Goal: Task Accomplishment & Management: Complete application form

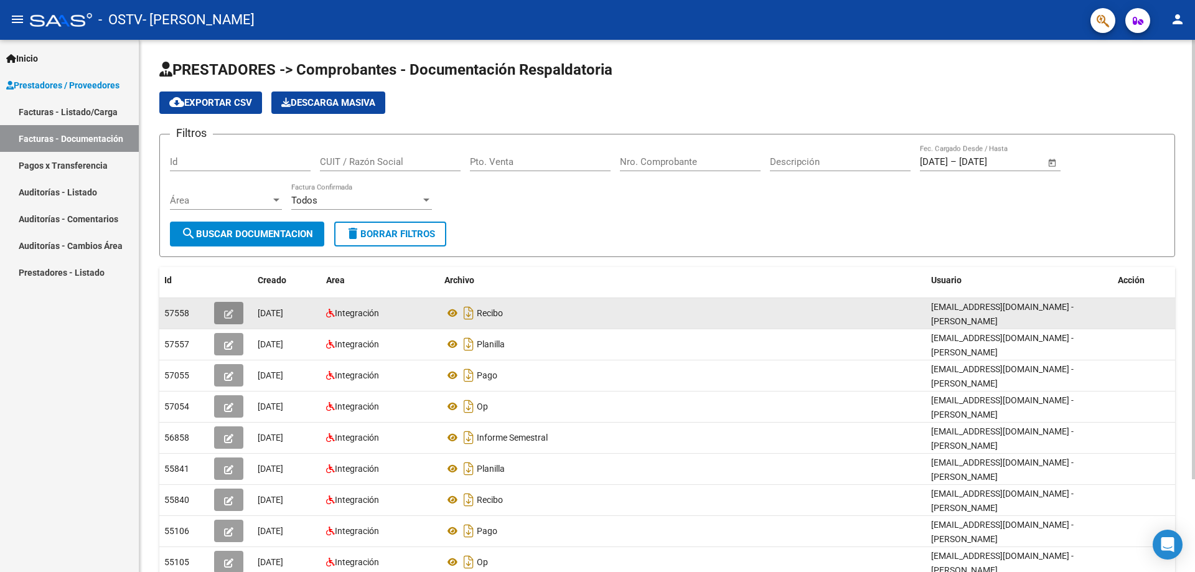
click at [232, 318] on icon "button" at bounding box center [228, 313] width 9 height 9
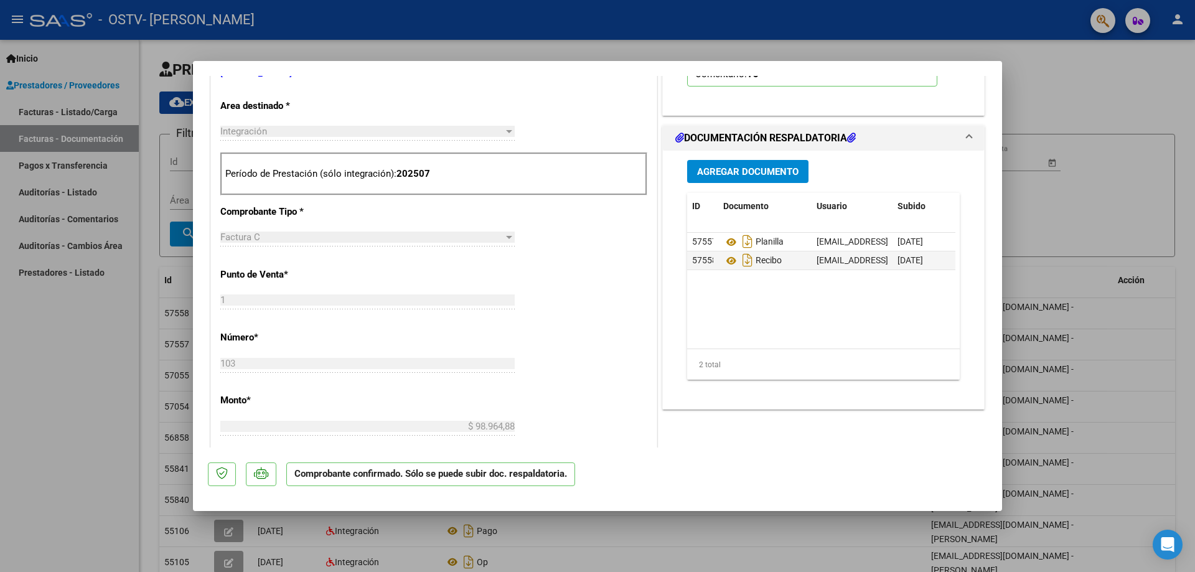
scroll to position [397, 0]
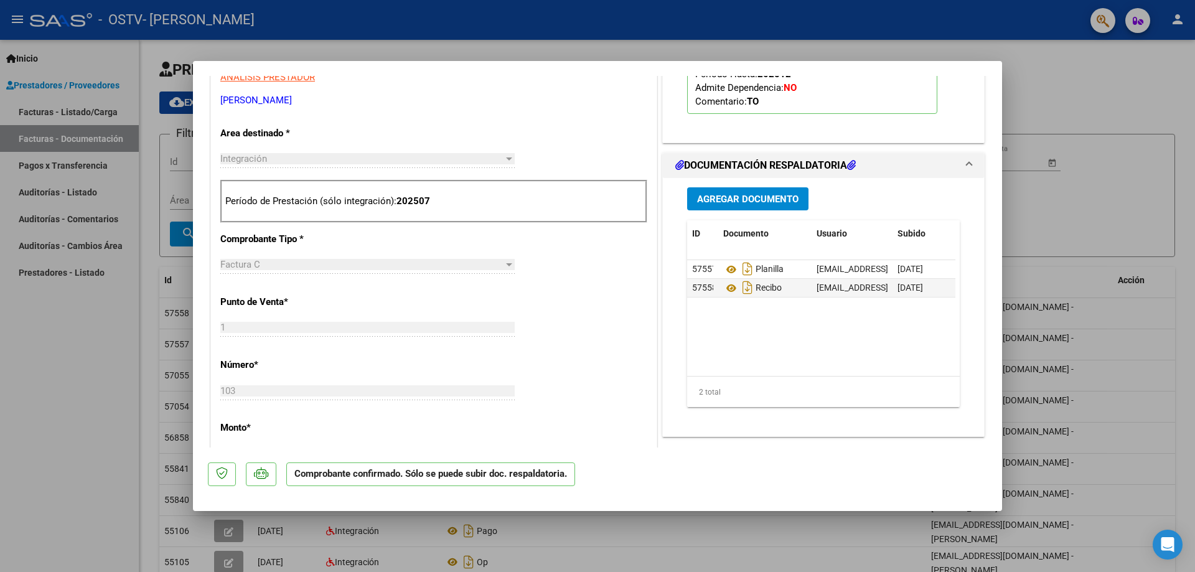
click at [142, 339] on div at bounding box center [597, 286] width 1195 height 572
type input "$ 0,00"
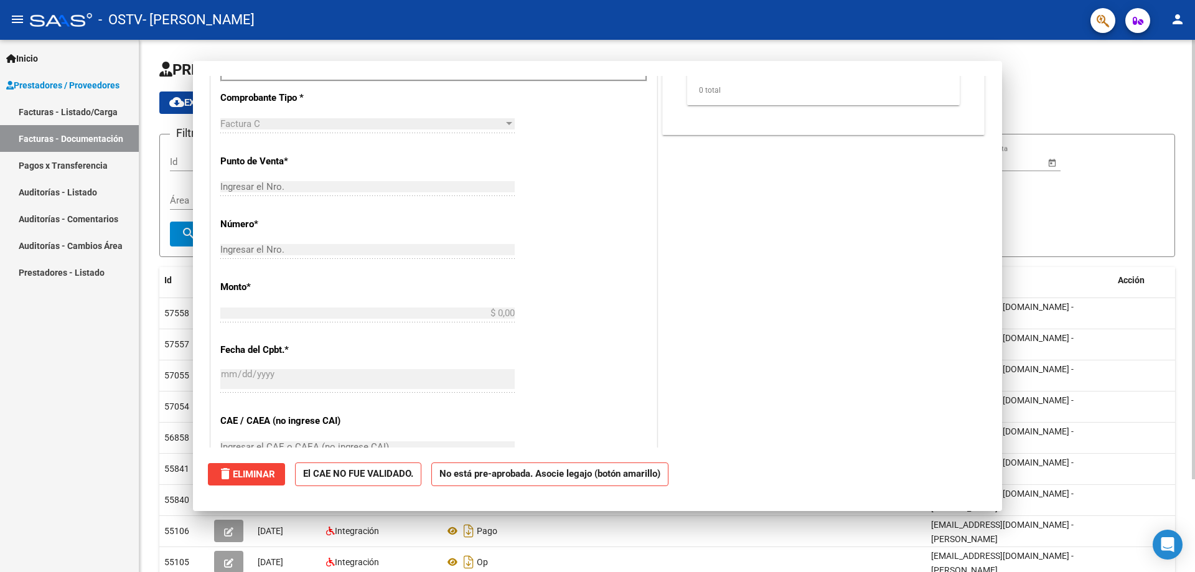
scroll to position [0, 0]
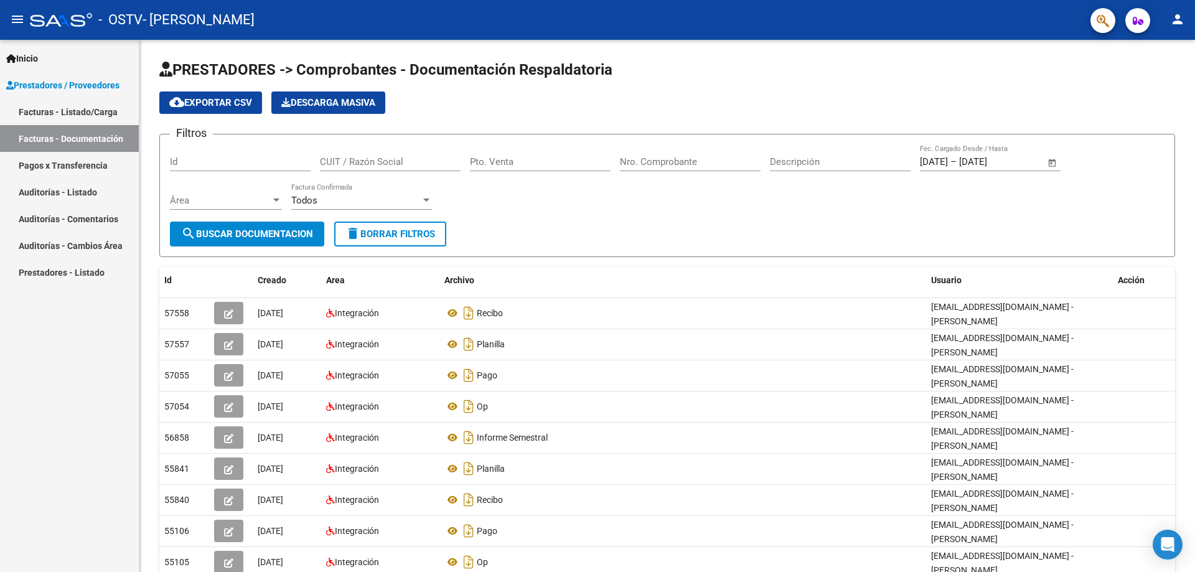
click at [73, 107] on link "Facturas - Listado/Carga" at bounding box center [69, 111] width 139 height 27
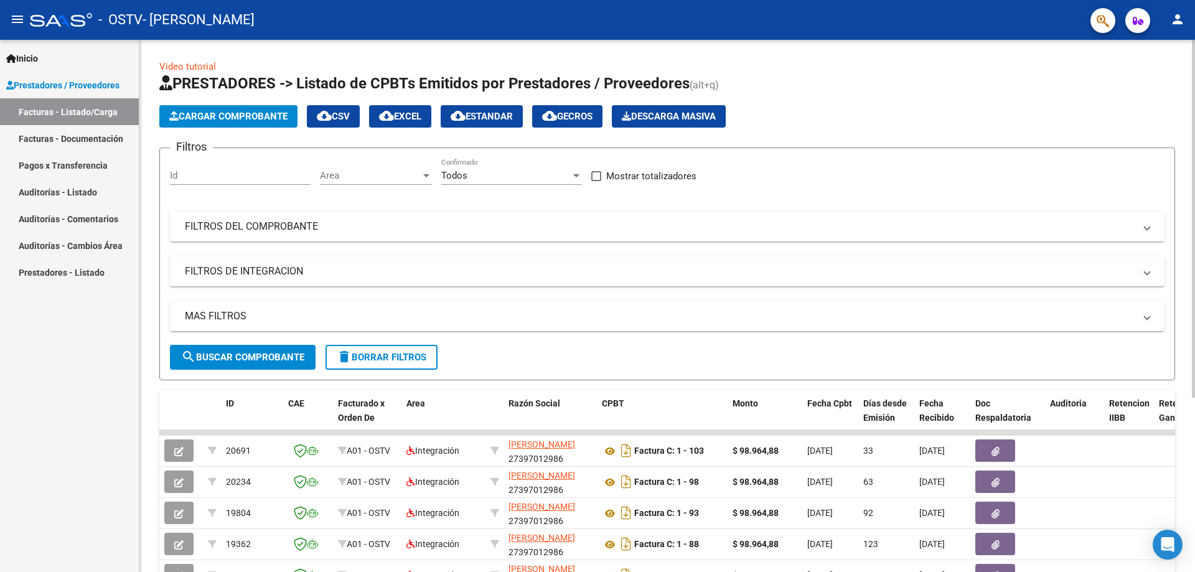
click at [241, 113] on span "Cargar Comprobante" at bounding box center [228, 116] width 118 height 11
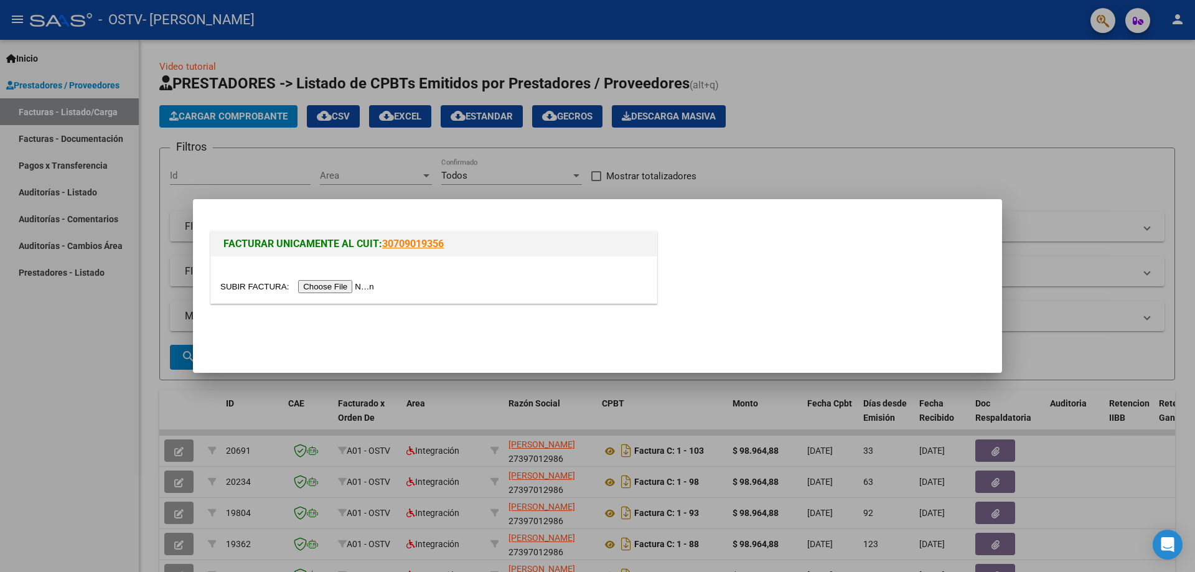
click at [368, 286] on input "file" at bounding box center [298, 286] width 157 height 13
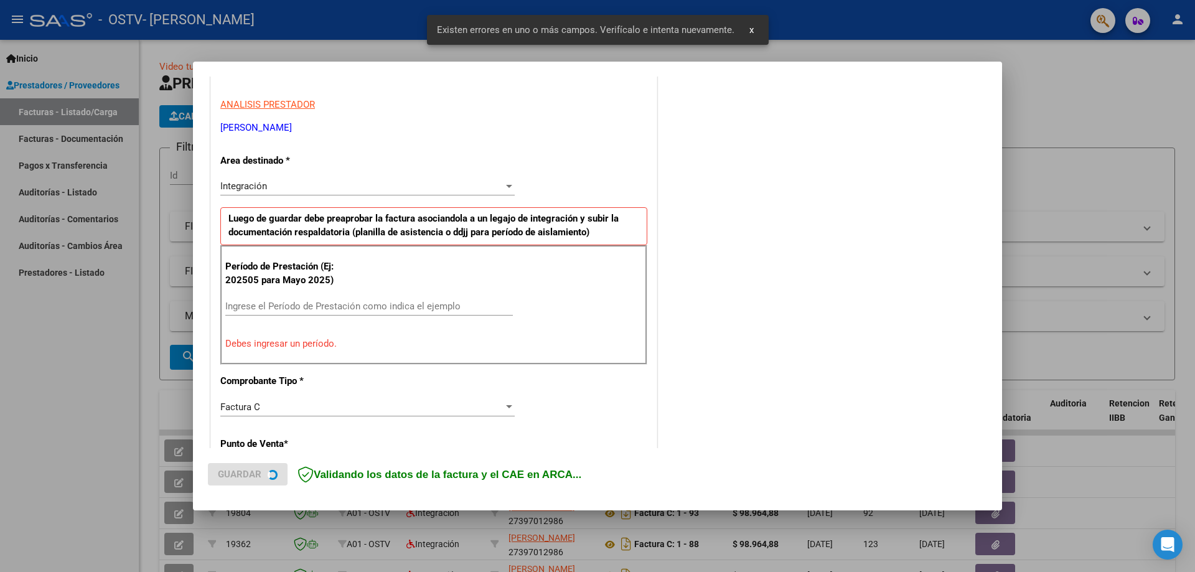
scroll to position [224, 0]
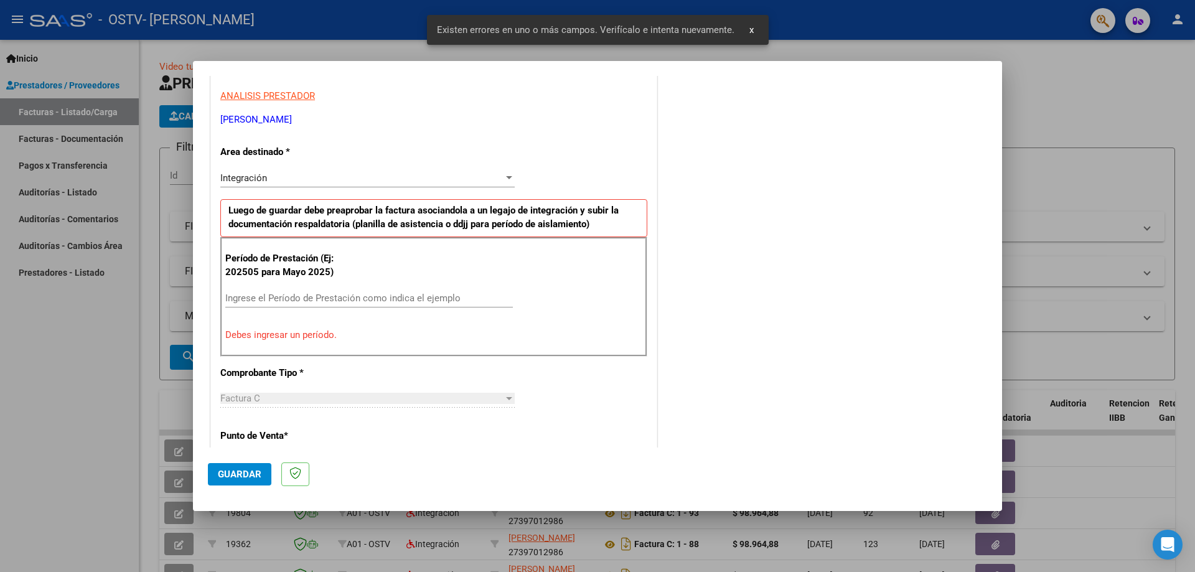
click at [265, 302] on input "Ingrese el Período de Prestación como indica el ejemplo" at bounding box center [369, 298] width 288 height 11
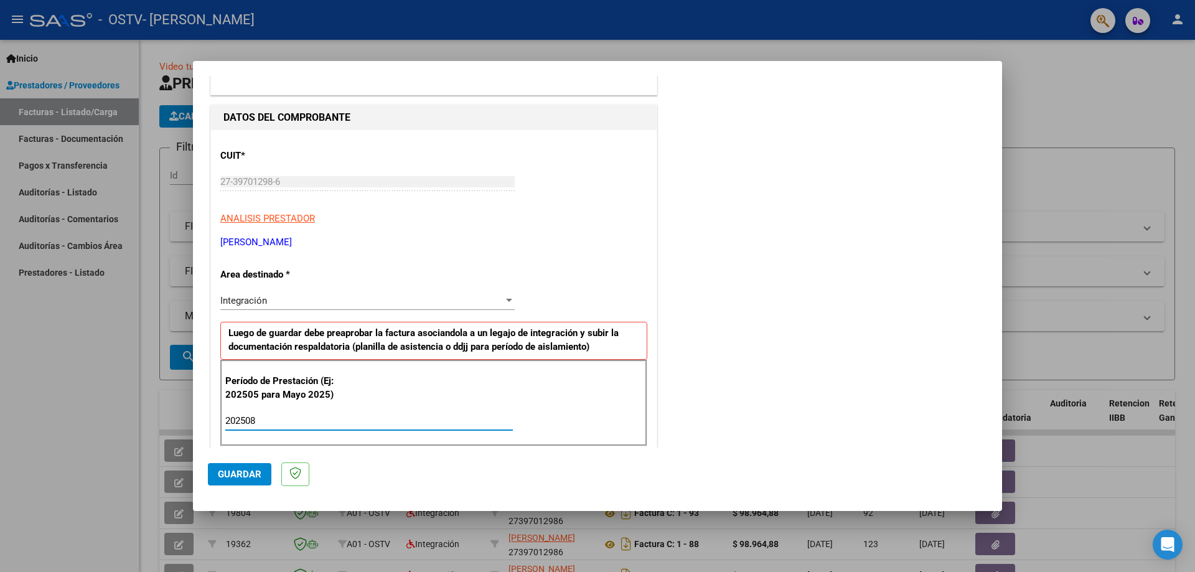
scroll to position [124, 0]
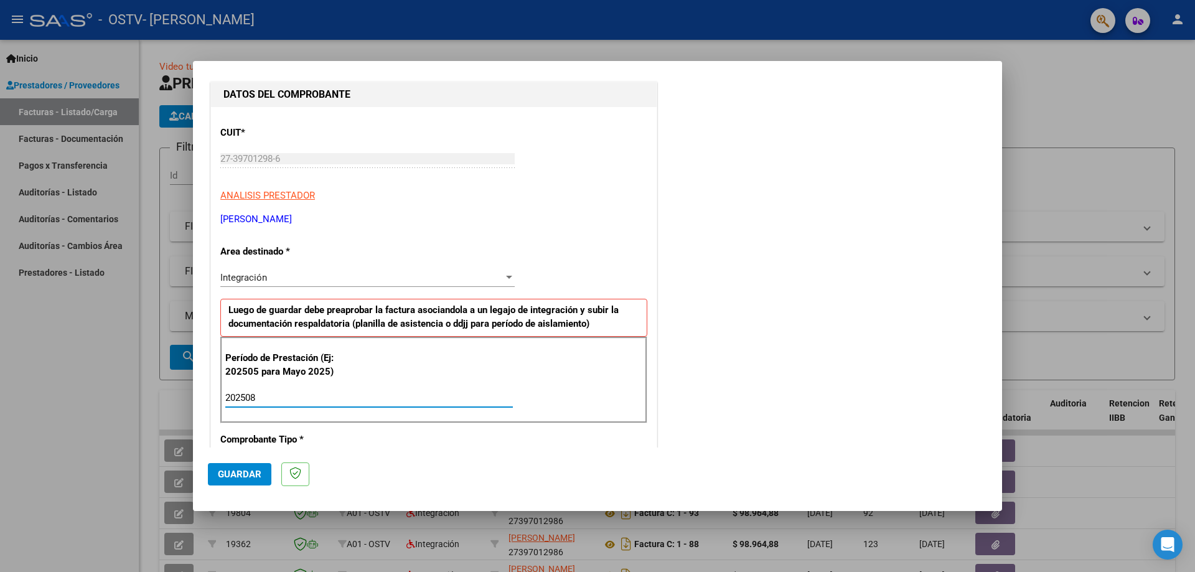
type input "202508"
click at [244, 461] on mat-dialog-actions "Guardar" at bounding box center [597, 471] width 779 height 49
click at [244, 468] on button "Guardar" at bounding box center [239, 474] width 63 height 22
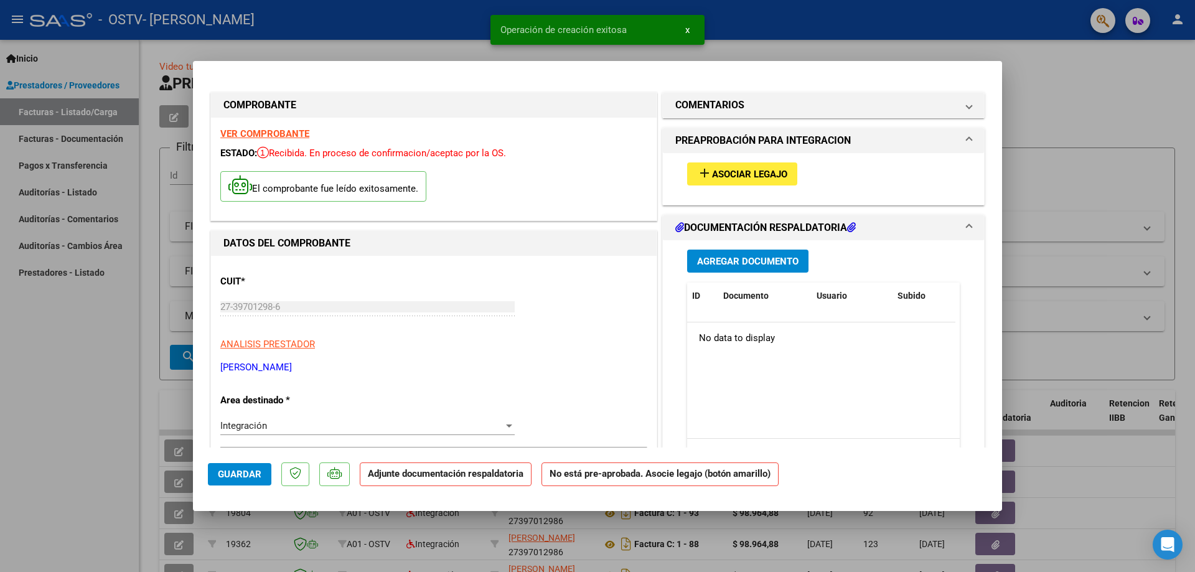
click at [744, 255] on button "Agregar Documento" at bounding box center [747, 261] width 121 height 23
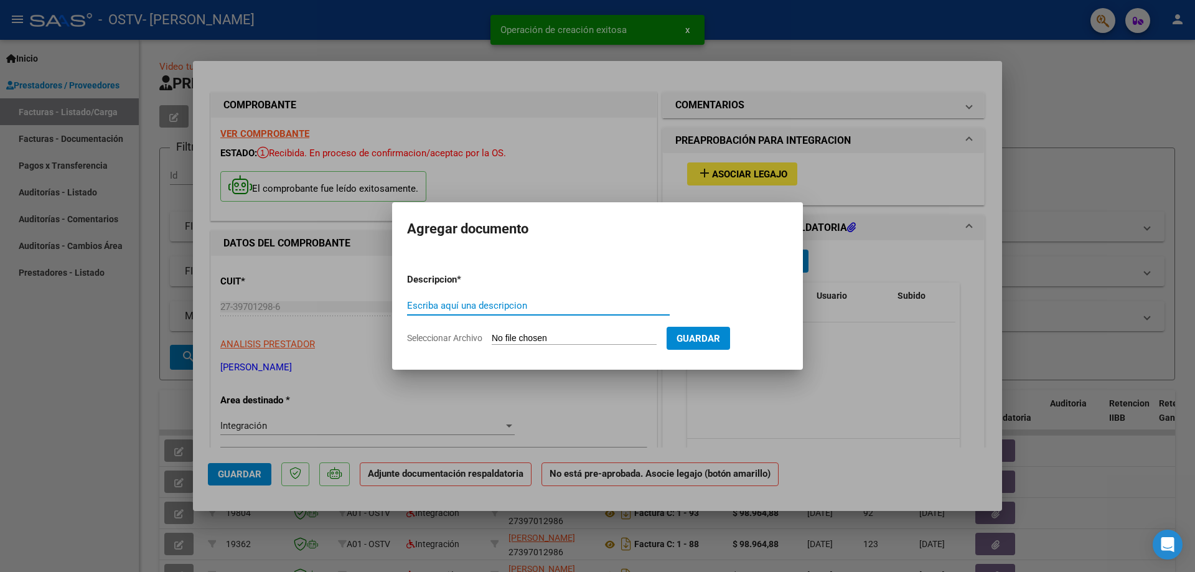
click at [542, 307] on input "Escriba aquí una descripcion" at bounding box center [538, 305] width 263 height 11
click at [555, 307] on input "Escriba aquí una descripcion" at bounding box center [538, 305] width 263 height 11
type input "PLANILLA AGOSTO"
click at [554, 337] on input "Seleccionar Archivo" at bounding box center [574, 339] width 165 height 12
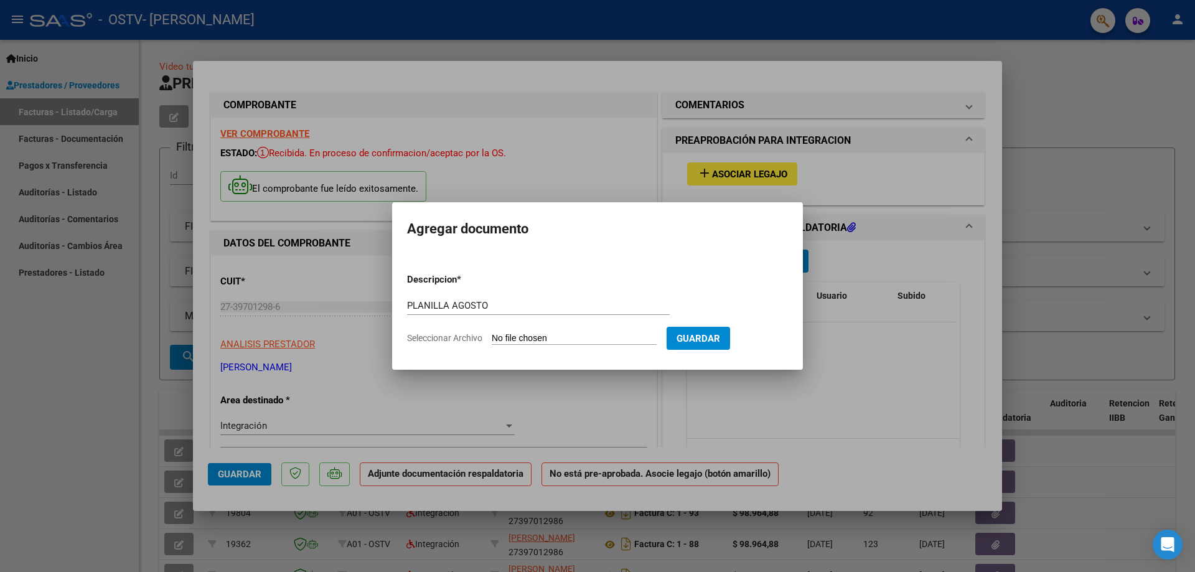
type input "C:\fakepath\PLANILLA AGOSTO [PERSON_NAME].pdf"
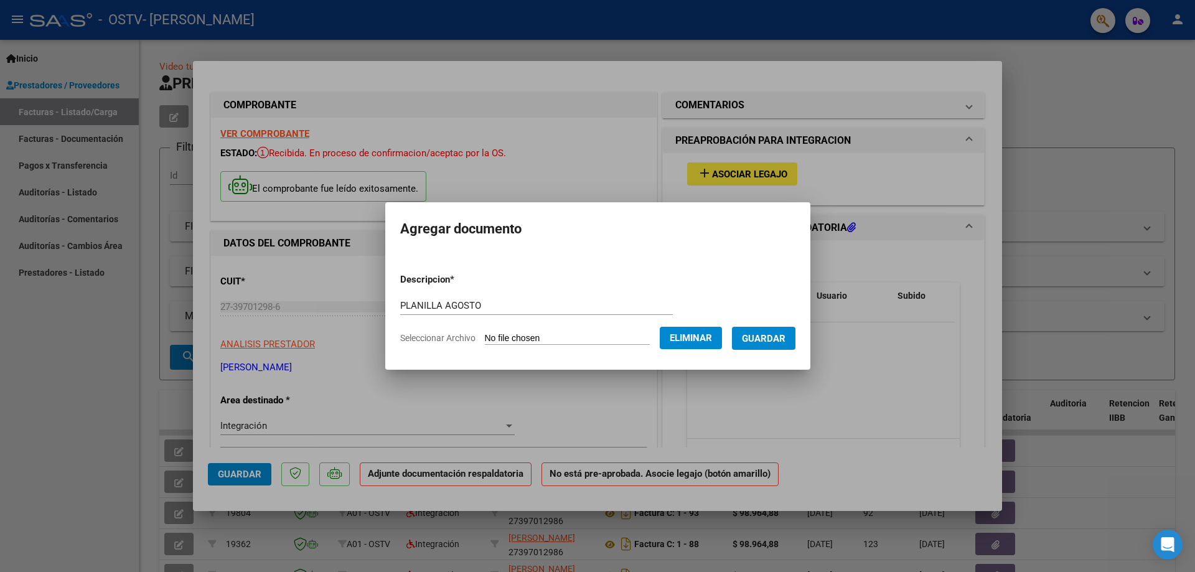
click at [771, 339] on span "Guardar" at bounding box center [764, 338] width 44 height 11
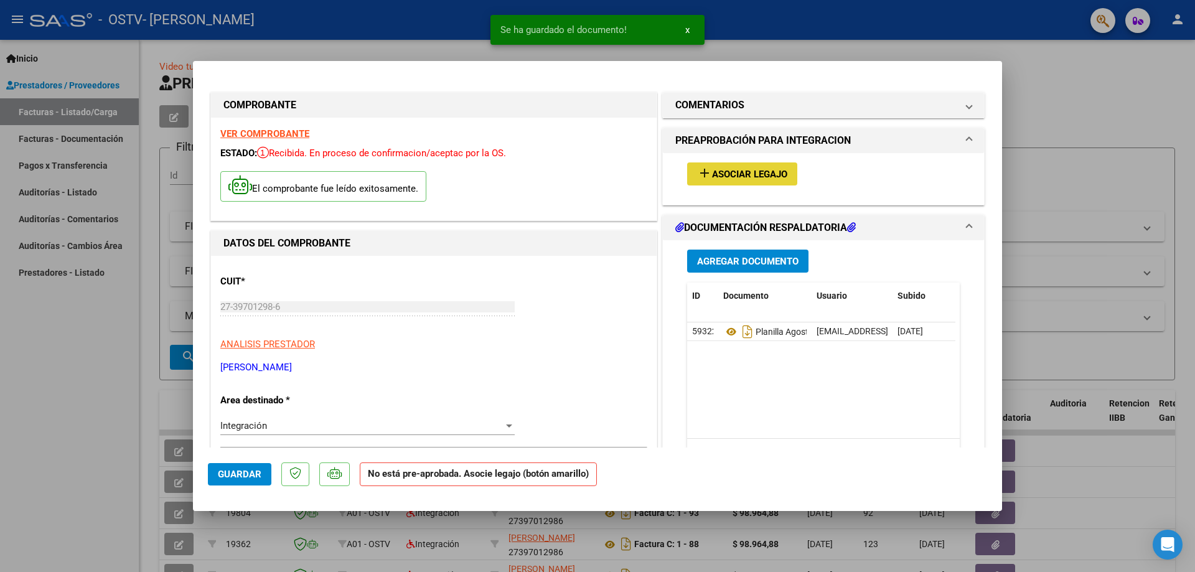
click at [749, 176] on span "Asociar Legajo" at bounding box center [749, 174] width 75 height 11
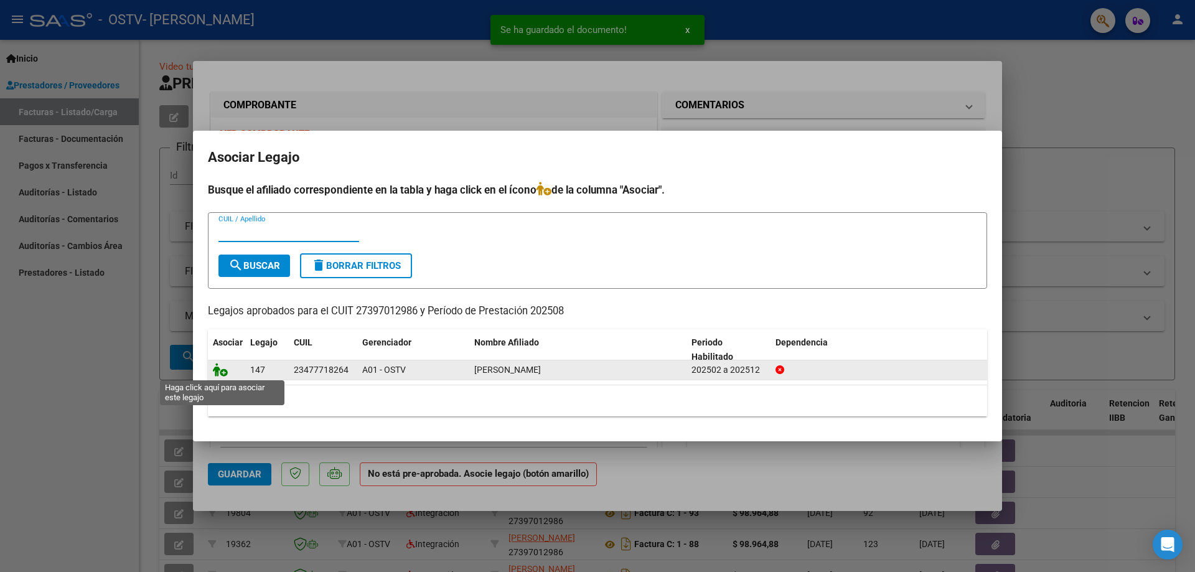
click at [219, 373] on icon at bounding box center [220, 370] width 15 height 14
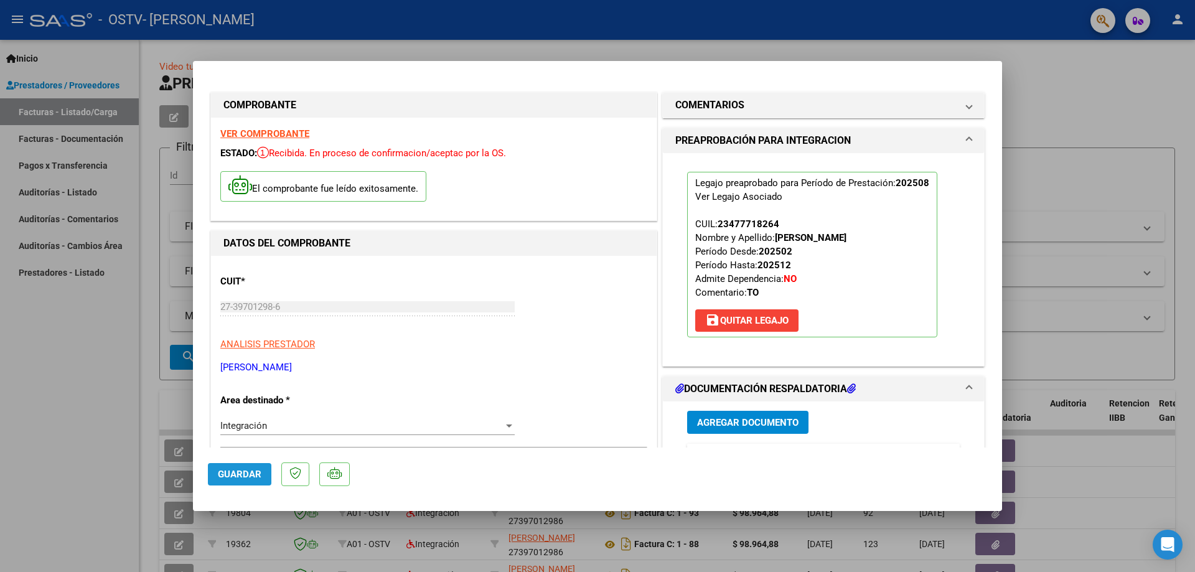
click at [233, 479] on span "Guardar" at bounding box center [240, 474] width 44 height 11
click at [136, 451] on div at bounding box center [597, 286] width 1195 height 572
type input "$ 0,00"
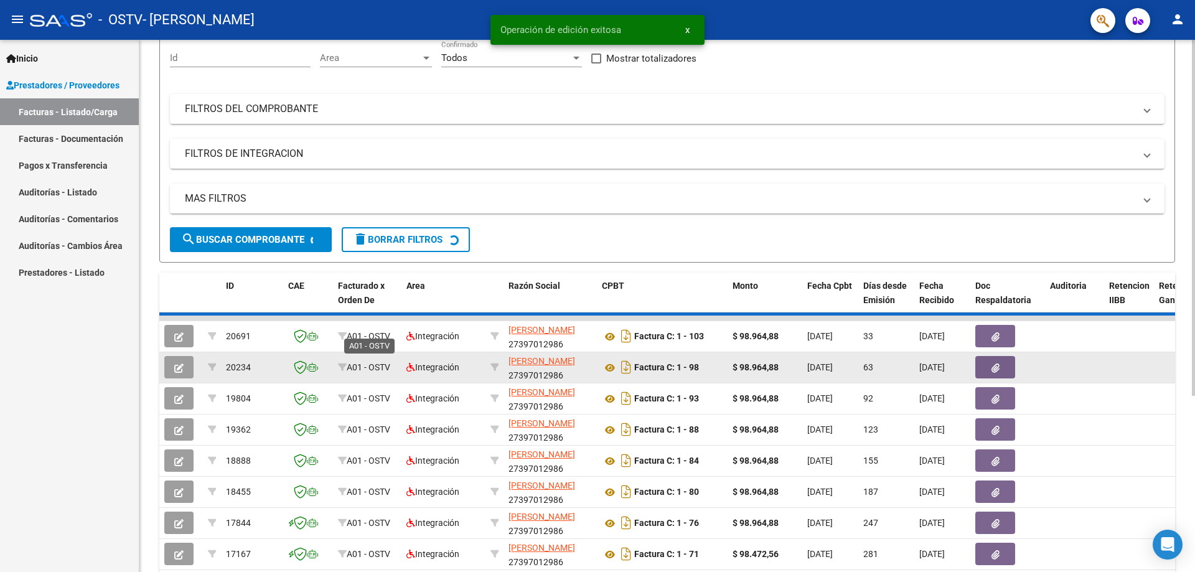
scroll to position [249, 0]
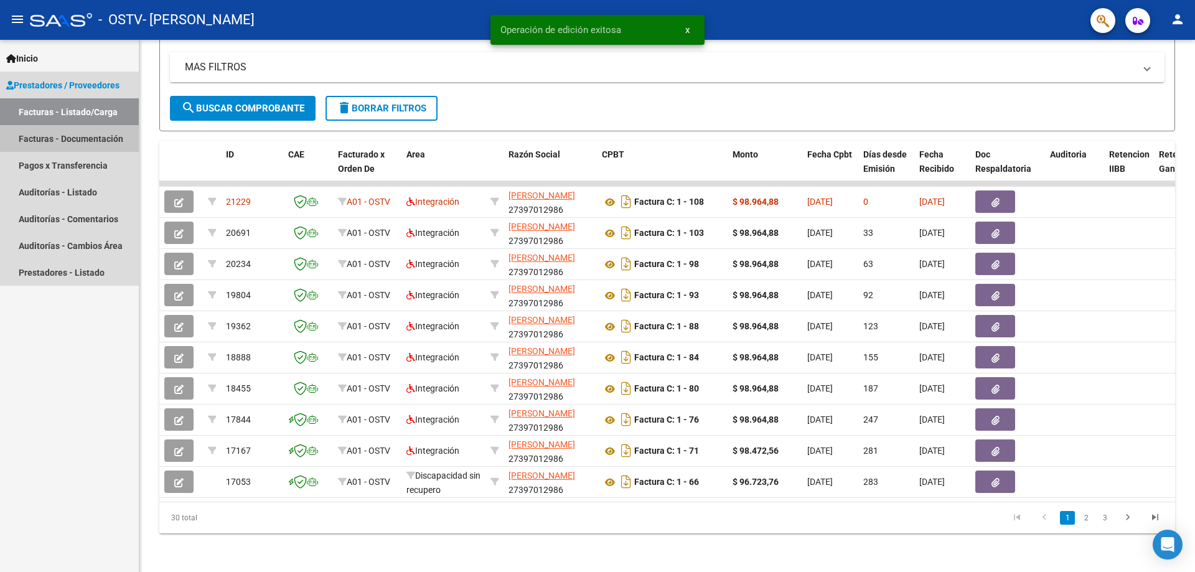
click at [60, 128] on link "Facturas - Documentación" at bounding box center [69, 138] width 139 height 27
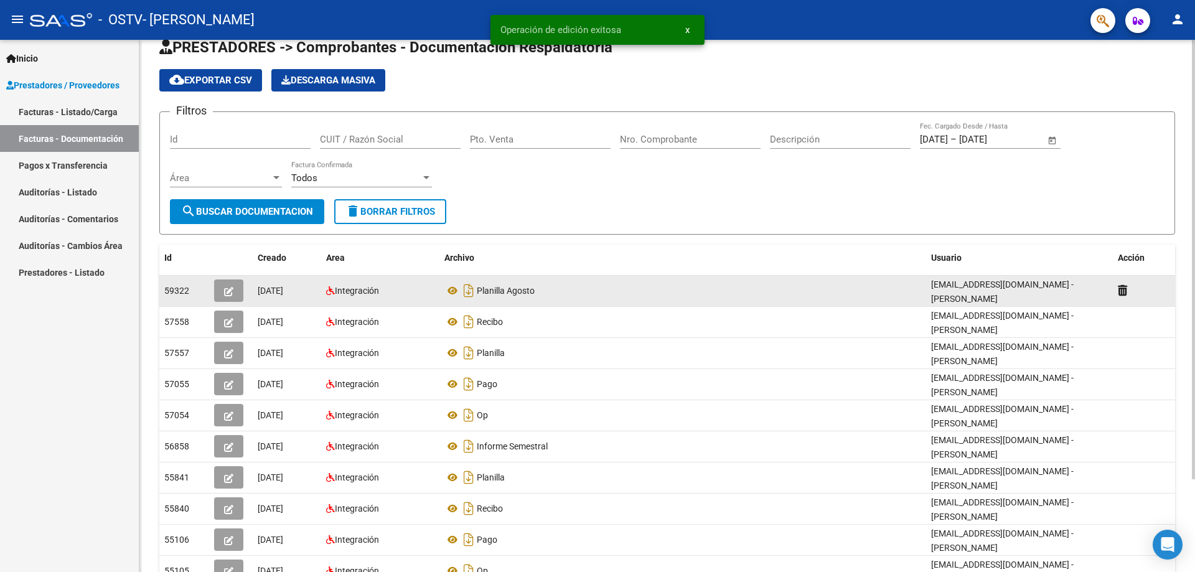
scroll to position [62, 0]
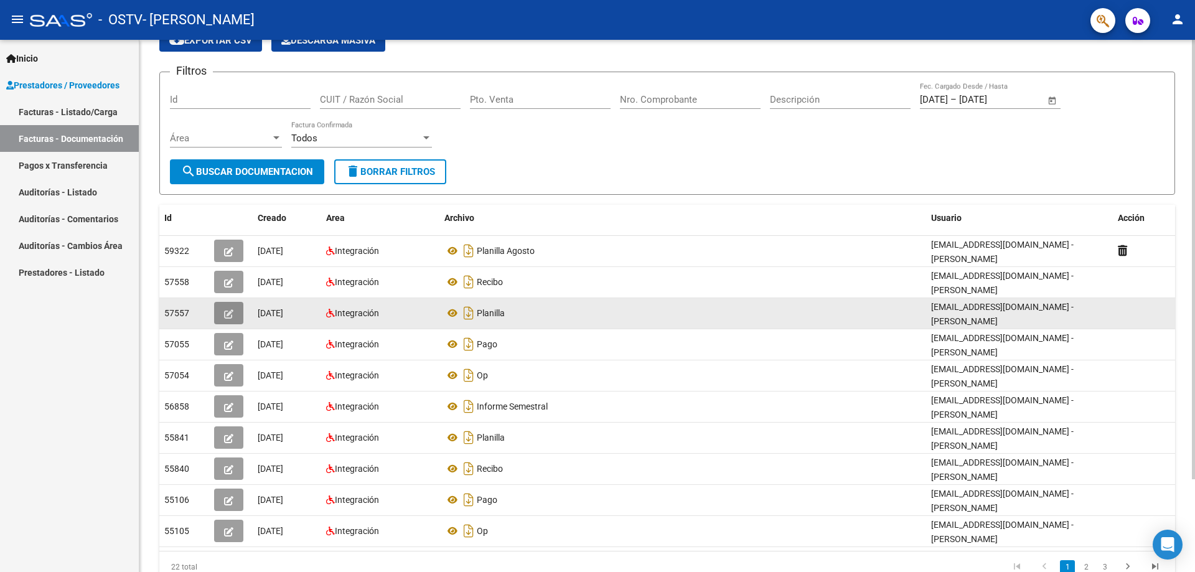
click at [233, 317] on button "button" at bounding box center [228, 313] width 29 height 22
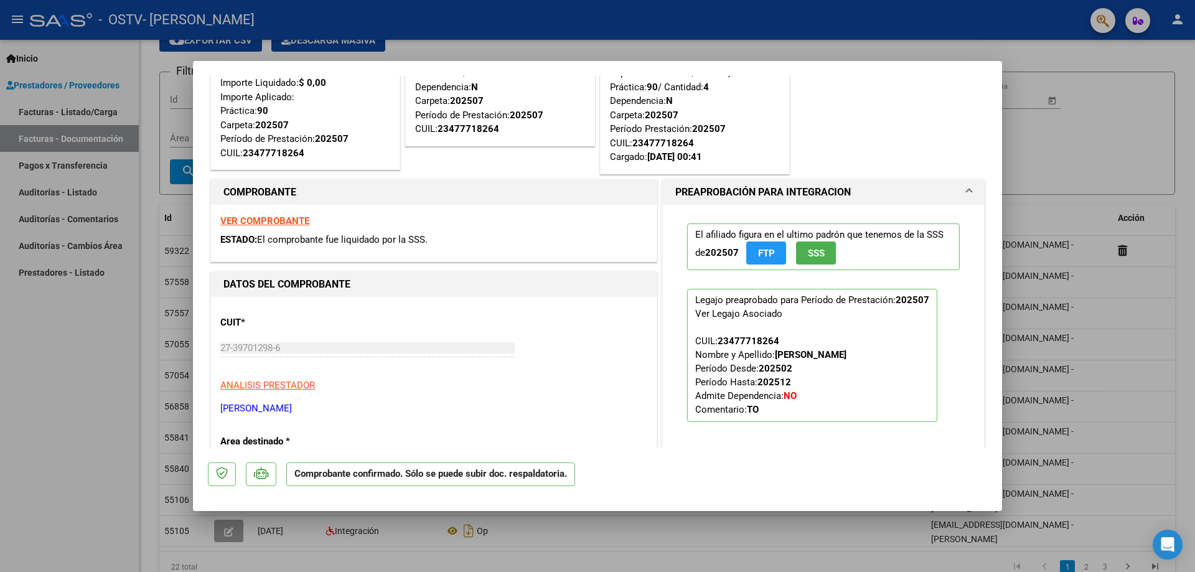
scroll to position [0, 0]
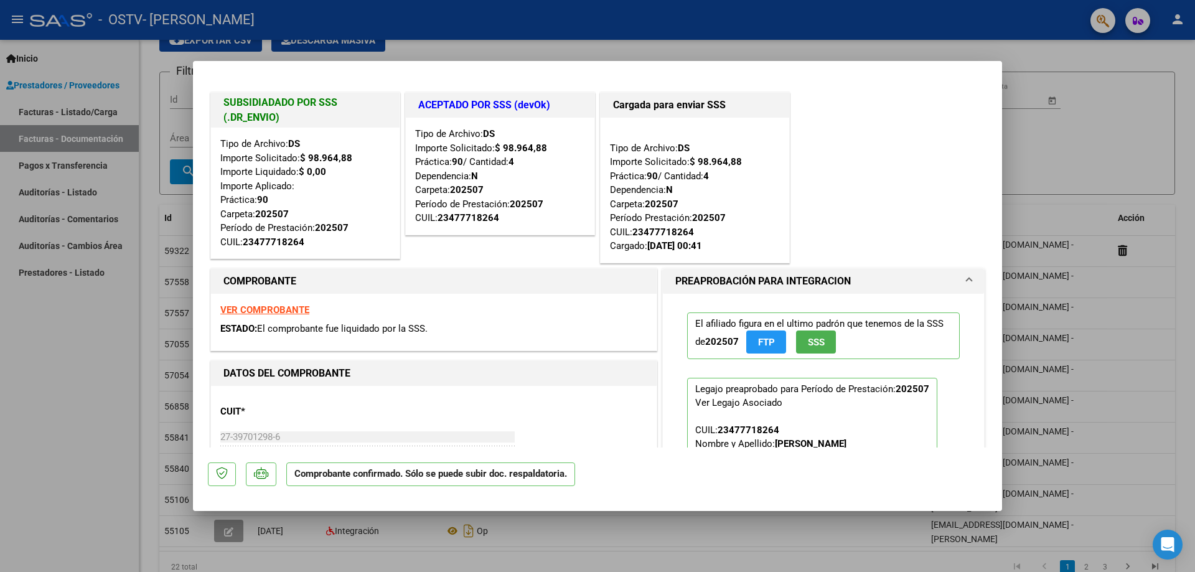
click at [109, 384] on div at bounding box center [597, 286] width 1195 height 572
type input "$ 0,00"
